Goal: Find specific page/section: Find specific page/section

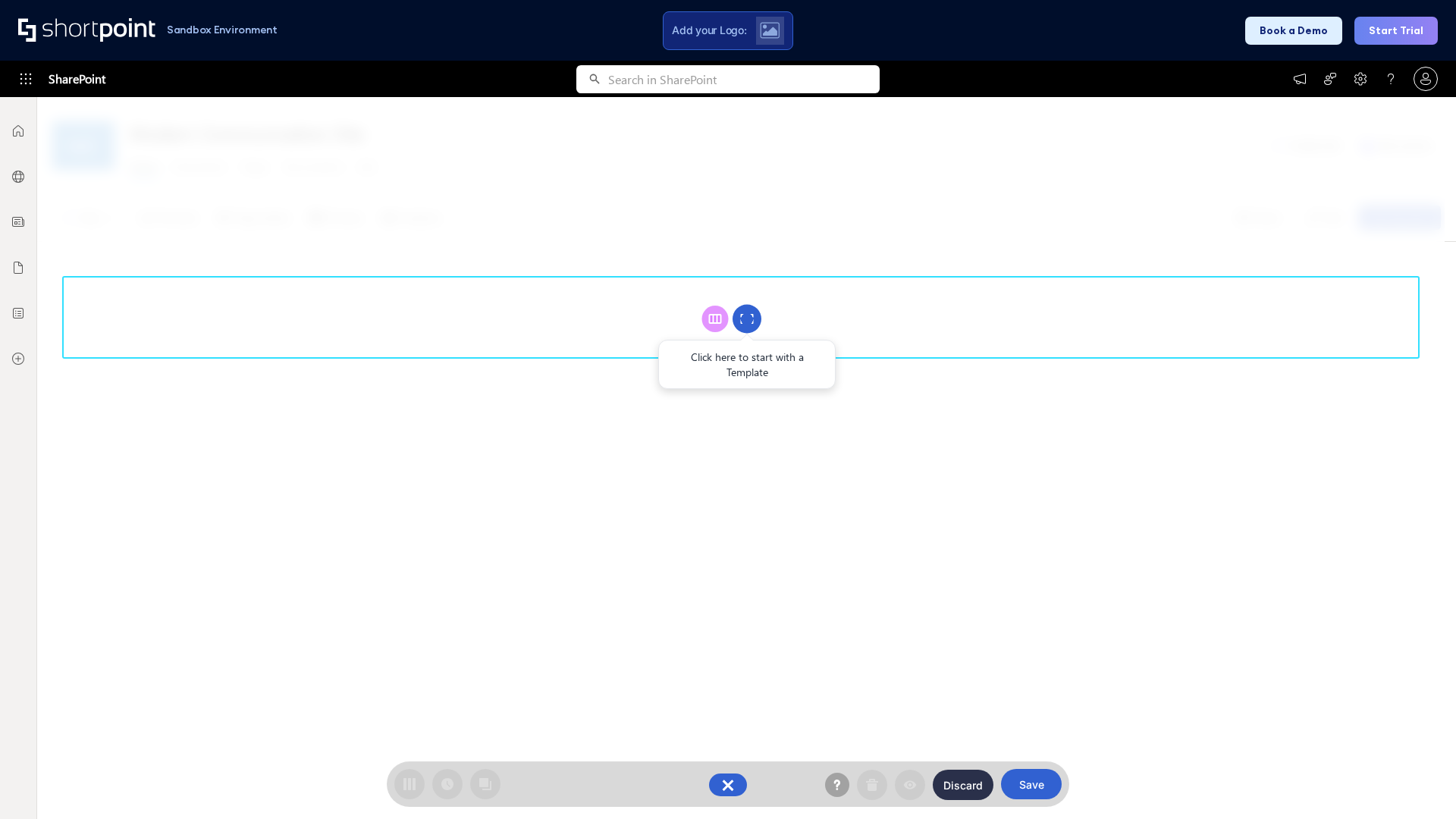
click at [747, 319] on circle at bounding box center [746, 319] width 29 height 29
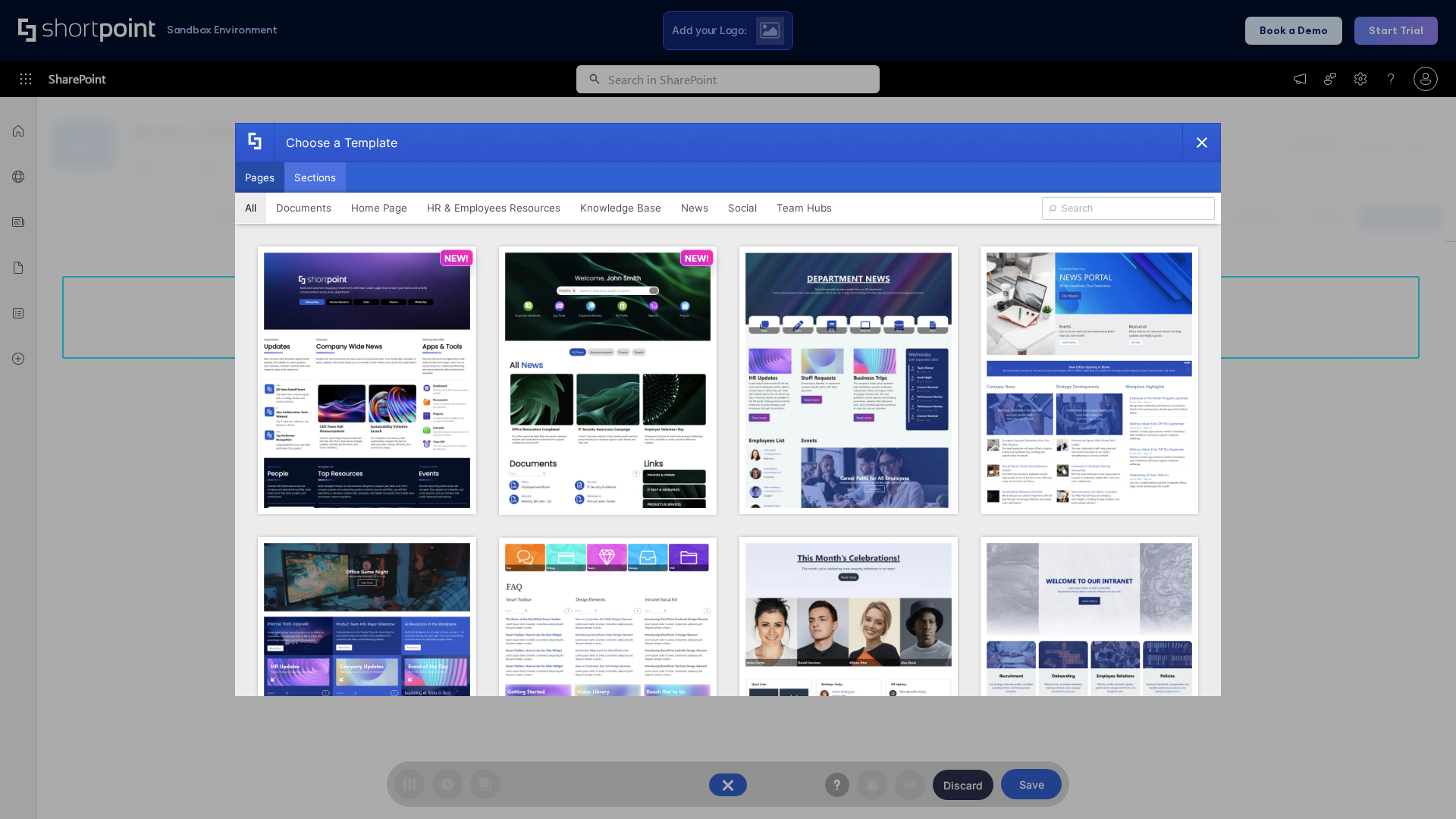
click at [315, 177] on button "Sections" at bounding box center [315, 177] width 62 height 30
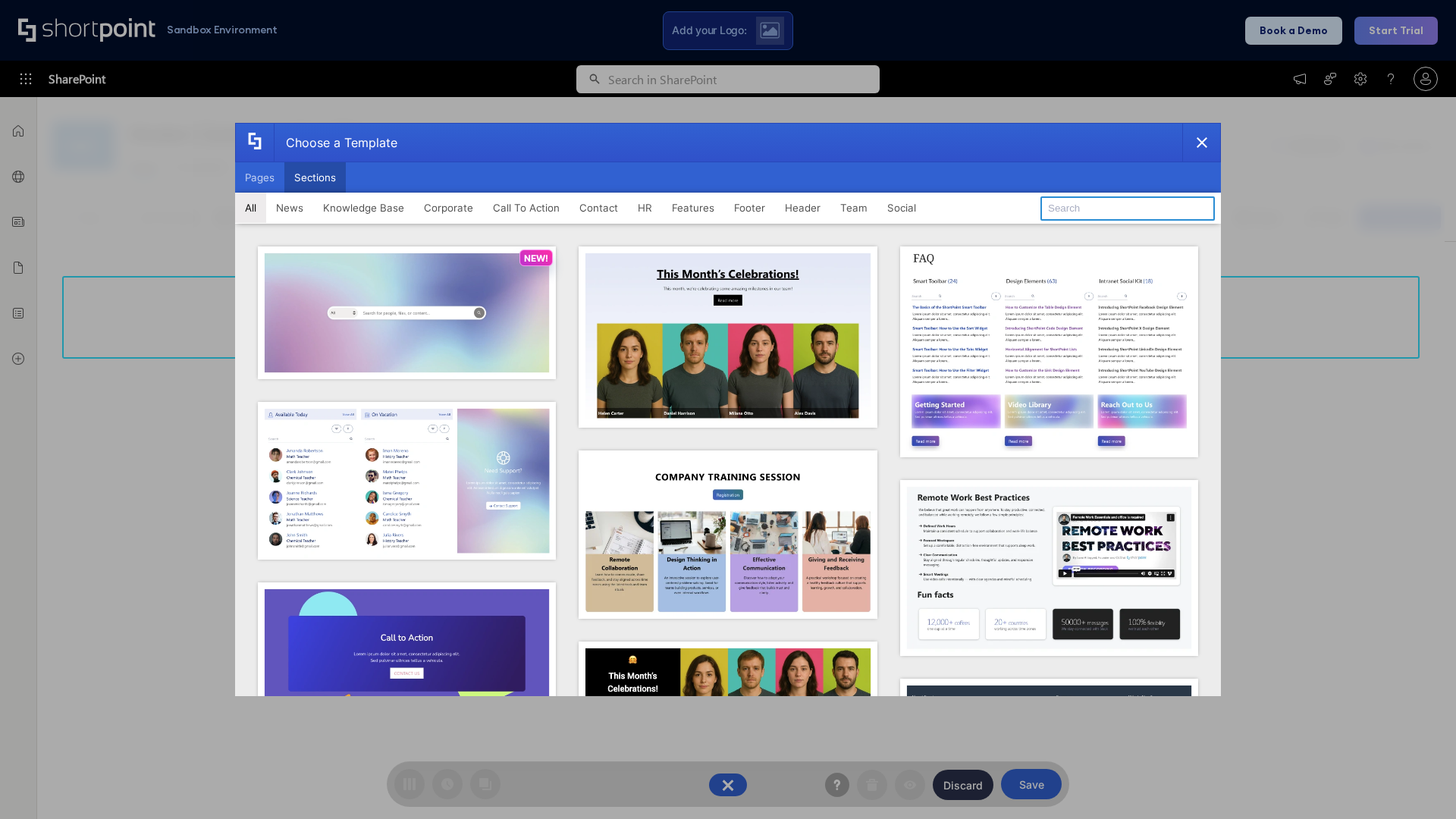
type input "FAQ 2"
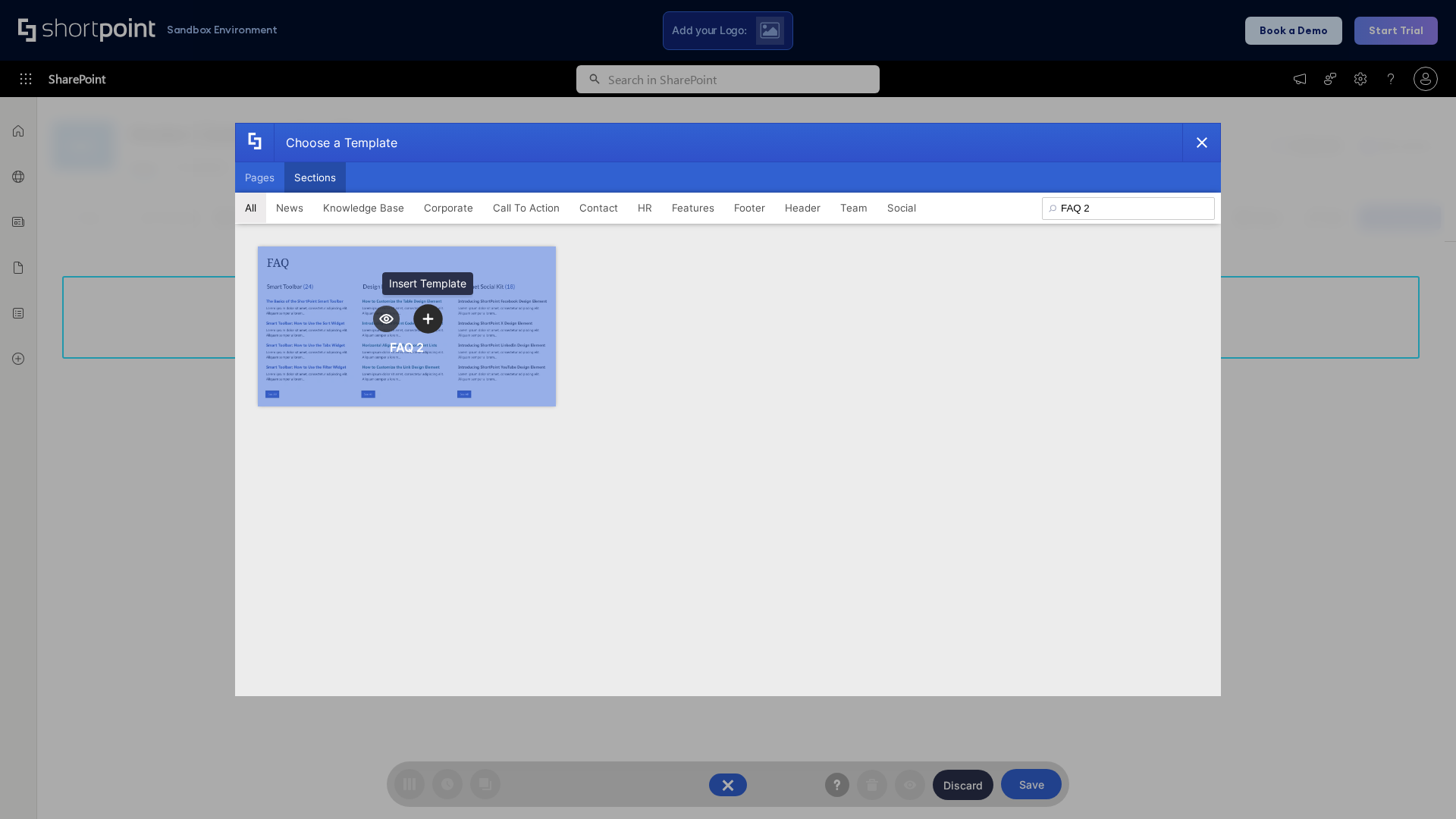
click at [427, 319] on icon "template selector" at bounding box center [427, 319] width 11 height 11
